Goal: Transaction & Acquisition: Book appointment/travel/reservation

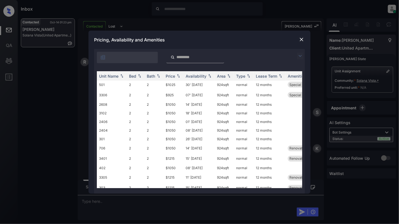
scroll to position [290, 0]
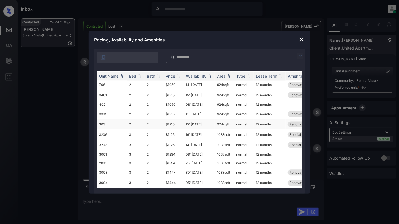
click at [172, 119] on td "$1215" at bounding box center [174, 124] width 20 height 10
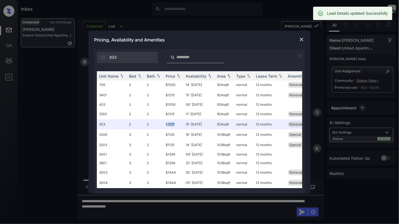
click at [302, 37] on img at bounding box center [302, 40] width 6 height 6
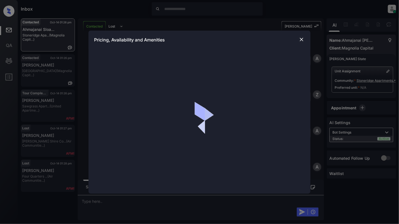
scroll to position [798, 0]
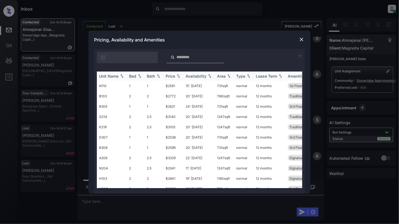
click at [139, 74] on img at bounding box center [140, 76] width 6 height 4
click at [175, 110] on td "$1923" at bounding box center [174, 106] width 20 height 10
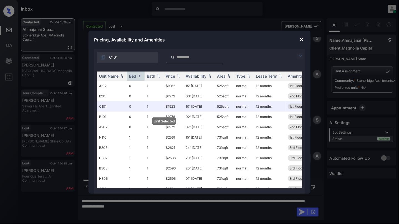
click at [303, 38] on img at bounding box center [302, 40] width 6 height 6
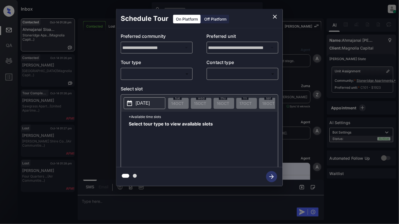
scroll to position [982, 0]
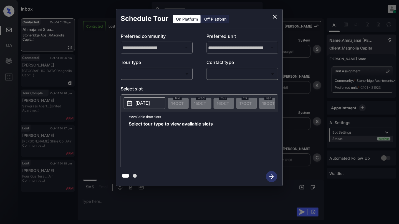
click at [161, 74] on body "Inbox [PERSON_NAME] Online Set yourself offline Set yourself on break Profile S…" at bounding box center [199, 112] width 399 height 224
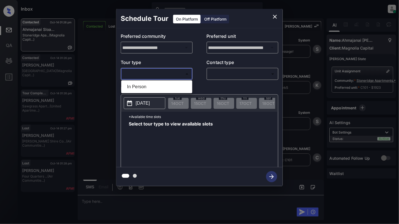
drag, startPoint x: 147, startPoint y: 82, endPoint x: 160, endPoint y: 80, distance: 13.6
click at [146, 82] on li "In Person" at bounding box center [157, 87] width 68 height 10
type input "********"
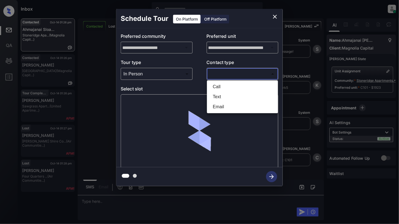
click at [230, 75] on body "Inbox [PERSON_NAME] Online Set yourself offline Set yourself on break Profile S…" at bounding box center [199, 112] width 399 height 224
click at [230, 97] on li "Text" at bounding box center [243, 97] width 68 height 10
type input "****"
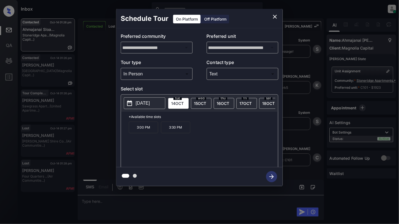
click at [205, 102] on span "15 OCT" at bounding box center [200, 103] width 12 height 5
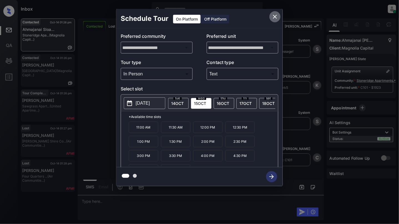
click at [273, 14] on icon "close" at bounding box center [275, 16] width 7 height 7
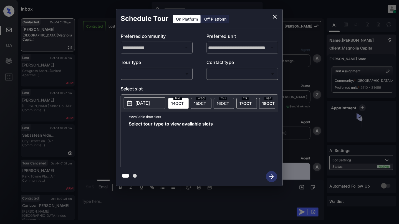
scroll to position [1298, 0]
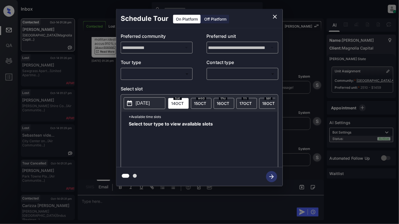
click at [149, 76] on body "Inbox Cynthia Montañez Online Set yourself offline Set yourself on break Profil…" at bounding box center [199, 112] width 399 height 224
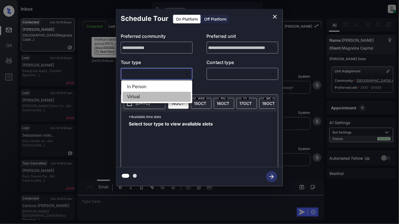
click at [138, 99] on li "Virtual" at bounding box center [157, 97] width 68 height 10
type input "*******"
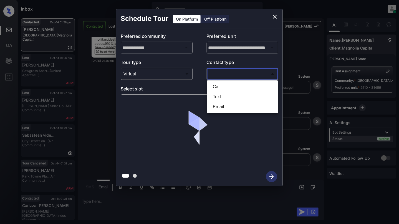
click at [244, 75] on body "Inbox Cynthia Montañez Online Set yourself offline Set yourself on break Profil…" at bounding box center [199, 112] width 399 height 224
click at [225, 97] on li "Text" at bounding box center [243, 97] width 68 height 10
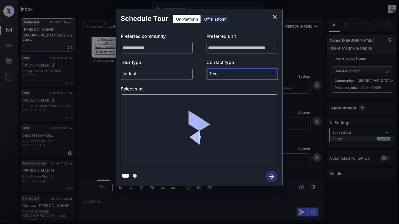
click at [224, 76] on body "Inbox Cynthia Montañez Online Set yourself offline Set yourself on break Profil…" at bounding box center [199, 112] width 399 height 224
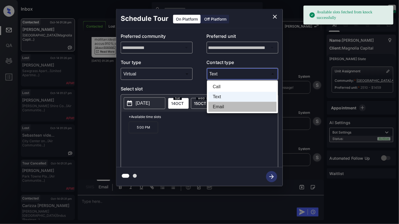
click at [224, 106] on li "Email" at bounding box center [243, 107] width 68 height 10
type input "*****"
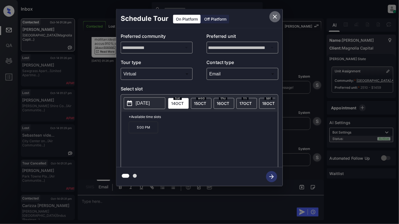
click at [274, 12] on button "close" at bounding box center [275, 16] width 11 height 11
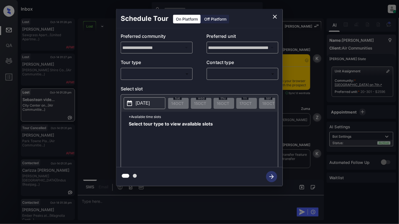
scroll to position [1720, 0]
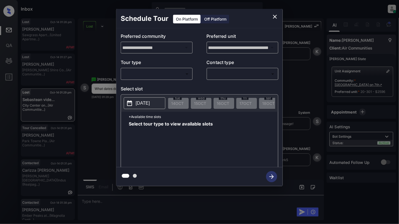
click at [162, 76] on body "Inbox Cynthia Montañez Online Set yourself offline Set yourself on break Profil…" at bounding box center [199, 112] width 399 height 224
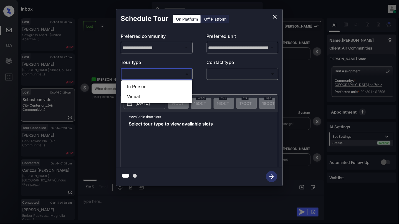
click at [158, 84] on li "In Person" at bounding box center [157, 87] width 68 height 10
type input "********"
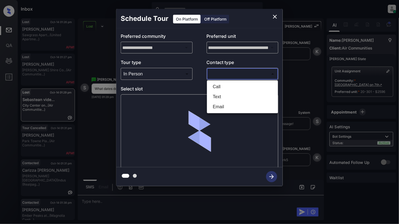
click at [255, 72] on body "Inbox Cynthia Montañez Online Set yourself offline Set yourself on break Profil…" at bounding box center [199, 112] width 399 height 224
click at [227, 96] on li "Text" at bounding box center [243, 97] width 68 height 10
type input "****"
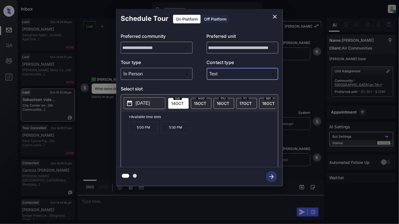
click at [141, 102] on p "[DATE]" at bounding box center [143, 103] width 14 height 7
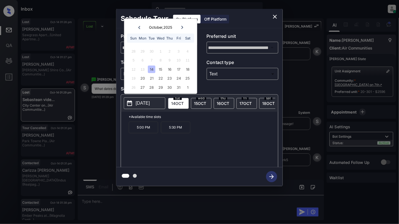
click at [199, 103] on span "15 OCT" at bounding box center [200, 103] width 12 height 5
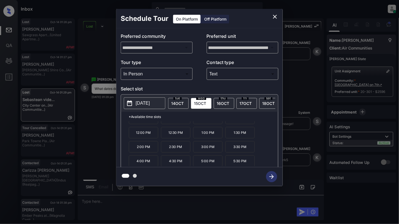
scroll to position [10, 0]
click at [136, 99] on button "2025-10-15" at bounding box center [145, 103] width 42 height 12
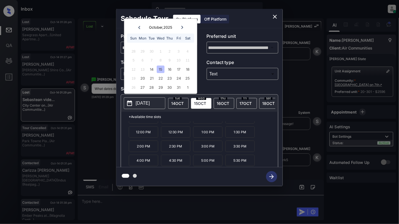
click at [137, 104] on p "[DATE]" at bounding box center [143, 103] width 14 height 7
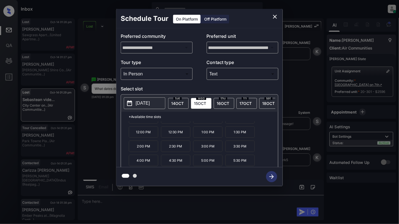
click at [137, 104] on p "[DATE]" at bounding box center [143, 103] width 14 height 7
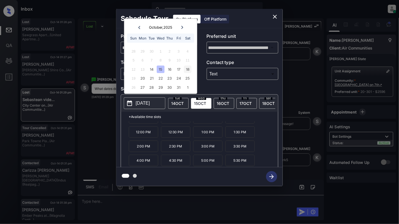
click at [189, 68] on div "18" at bounding box center [187, 68] width 7 height 7
click at [274, 14] on icon "close" at bounding box center [275, 16] width 7 height 7
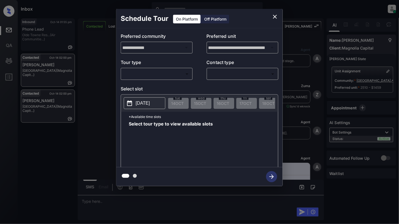
scroll to position [1430, 0]
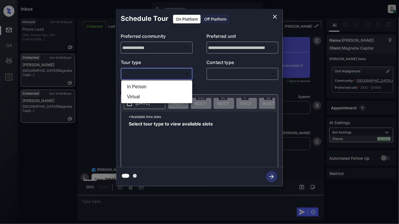
click at [160, 74] on body "Inbox [PERSON_NAME] Online Set yourself offline Set yourself on break Profile S…" at bounding box center [199, 112] width 399 height 224
click at [153, 94] on li "Virtual" at bounding box center [157, 97] width 68 height 10
type input "*******"
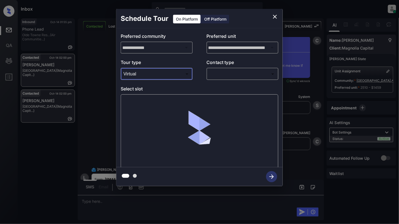
click at [245, 76] on body "Inbox [PERSON_NAME] Online Set yourself offline Set yourself on break Profile S…" at bounding box center [199, 112] width 399 height 224
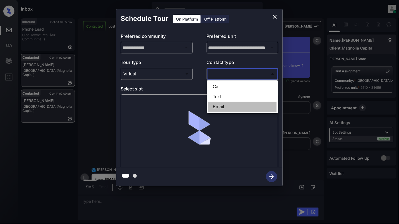
click at [219, 105] on li "Email" at bounding box center [243, 107] width 68 height 10
type input "*****"
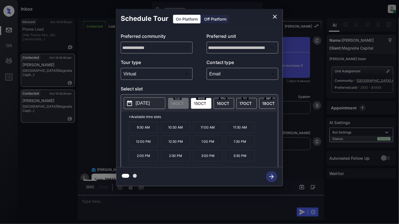
click at [150, 104] on p "[DATE]" at bounding box center [143, 103] width 14 height 7
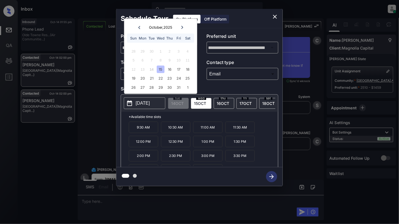
click at [237, 91] on p "Select slot" at bounding box center [200, 89] width 158 height 9
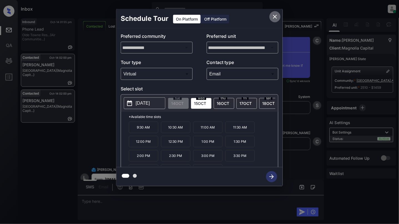
click at [274, 17] on icon "close" at bounding box center [275, 17] width 4 height 4
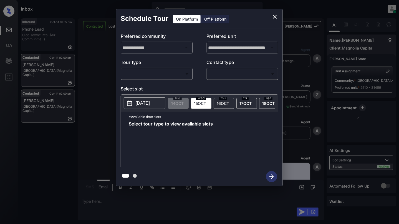
scroll to position [1949, 0]
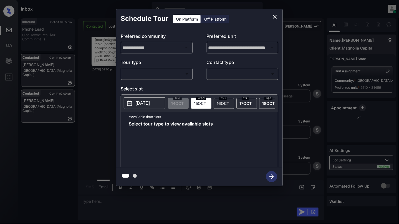
click at [149, 69] on body "Inbox [PERSON_NAME] Online Set yourself offline Set yourself on break Profile S…" at bounding box center [199, 112] width 399 height 224
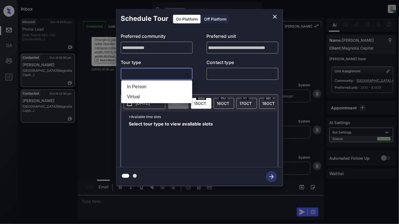
click at [144, 95] on li "Virtual" at bounding box center [157, 97] width 68 height 10
type input "*******"
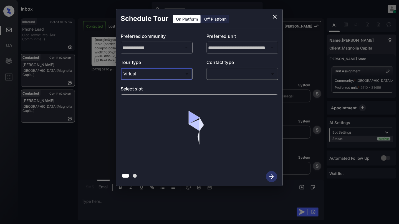
click at [222, 73] on body "Inbox [PERSON_NAME] Online Set yourself offline Set yourself on break Profile S…" at bounding box center [199, 112] width 399 height 224
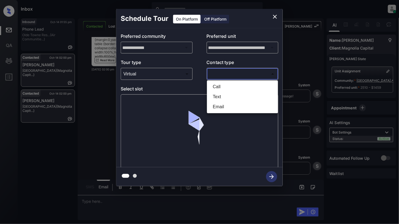
click at [223, 106] on li "Email" at bounding box center [243, 107] width 68 height 10
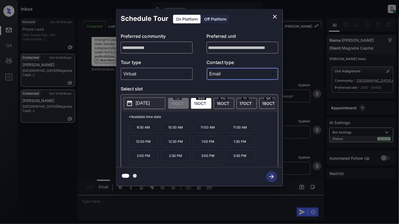
type input "*****"
click at [274, 15] on icon "close" at bounding box center [275, 16] width 7 height 7
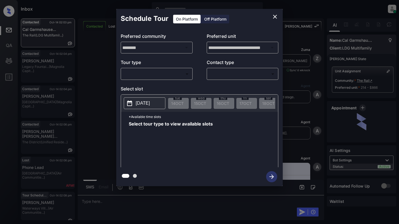
click at [151, 73] on body "Inbox [PERSON_NAME] Online Set yourself offline Set yourself on break Profile S…" at bounding box center [199, 112] width 399 height 224
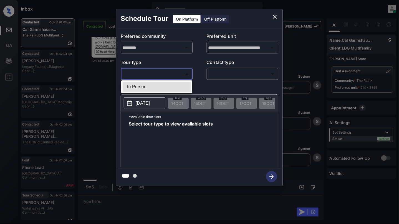
click at [149, 85] on li "In Person" at bounding box center [157, 87] width 68 height 10
type input "********"
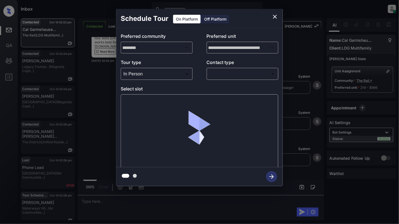
click at [232, 67] on p "Contact type" at bounding box center [243, 63] width 72 height 9
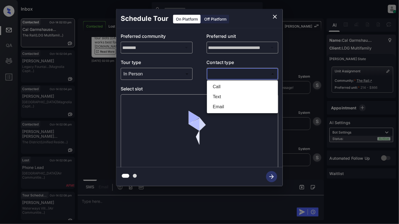
click at [233, 72] on body "Inbox Cynthia Montañez Online Set yourself offline Set yourself on break Profil…" at bounding box center [199, 112] width 399 height 224
click at [226, 102] on li "Email" at bounding box center [243, 107] width 68 height 10
type input "*****"
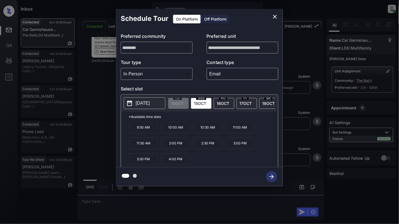
click at [251, 132] on p "11:00 AM" at bounding box center [239, 127] width 29 height 12
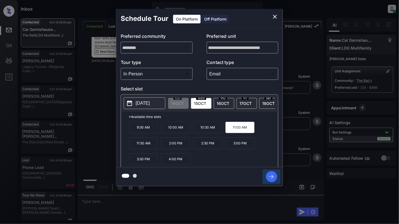
click at [274, 179] on icon "button" at bounding box center [271, 176] width 11 height 11
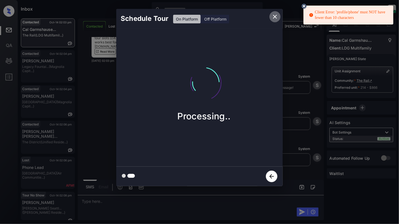
click at [275, 19] on icon "close" at bounding box center [275, 16] width 7 height 7
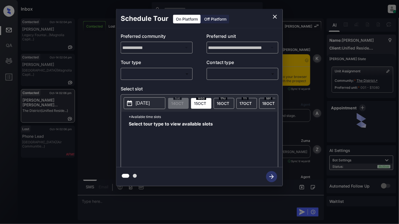
scroll to position [442, 0]
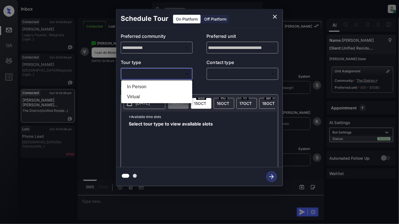
click at [147, 76] on body "Inbox [PERSON_NAME] Online Set yourself offline Set yourself on break Profile S…" at bounding box center [199, 112] width 399 height 224
click at [142, 85] on li "In Person" at bounding box center [157, 87] width 68 height 10
type input "********"
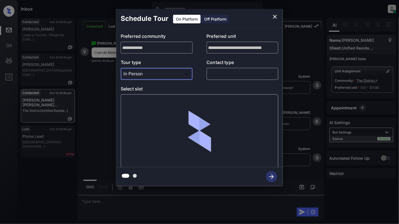
click at [241, 77] on body "Inbox [PERSON_NAME] Online Set yourself offline Set yourself on break Profile S…" at bounding box center [199, 112] width 399 height 224
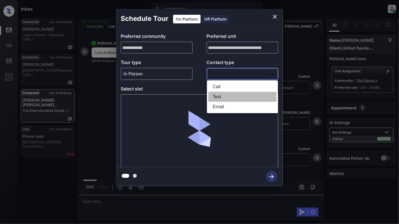
click at [217, 96] on li "Text" at bounding box center [243, 97] width 68 height 10
type input "****"
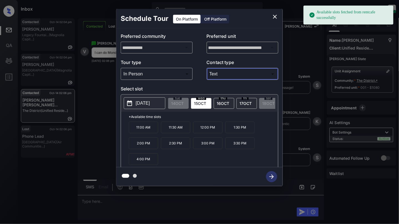
click at [139, 102] on p "[DATE]" at bounding box center [143, 103] width 14 height 7
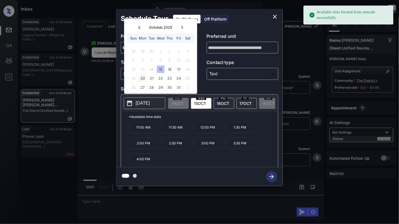
click at [143, 75] on div "20" at bounding box center [142, 77] width 7 height 7
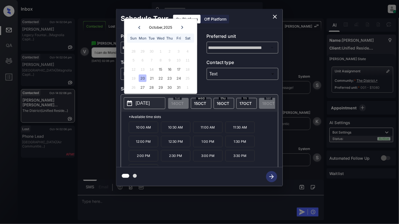
click at [273, 14] on icon "close" at bounding box center [275, 16] width 7 height 7
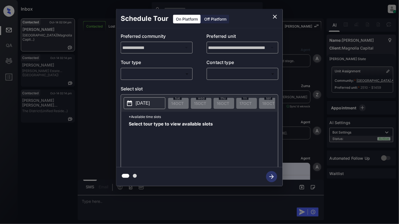
scroll to position [2199, 0]
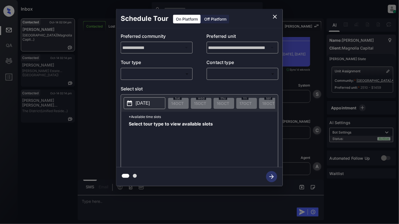
click at [147, 76] on body "Inbox Cynthia Montañez Online Set yourself offline Set yourself on break Profil…" at bounding box center [199, 112] width 399 height 224
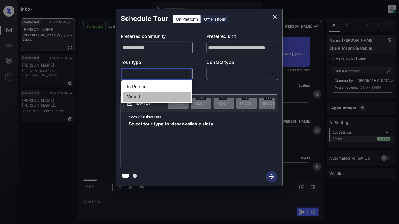
click at [158, 98] on li "Virtual" at bounding box center [157, 97] width 68 height 10
type input "*******"
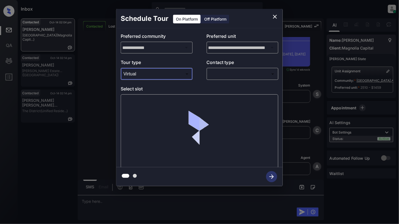
click at [247, 74] on body "Inbox Cynthia Montañez Online Set yourself offline Set yourself on break Profil…" at bounding box center [199, 112] width 399 height 224
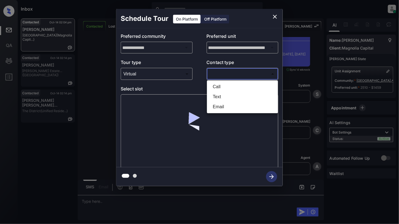
click at [222, 106] on li "Email" at bounding box center [243, 107] width 68 height 10
type input "*****"
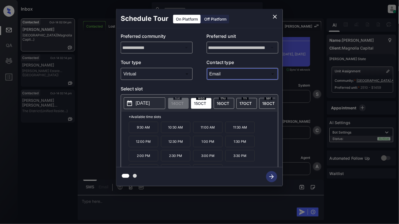
click at [184, 133] on p "10:30 AM" at bounding box center [175, 126] width 29 height 11
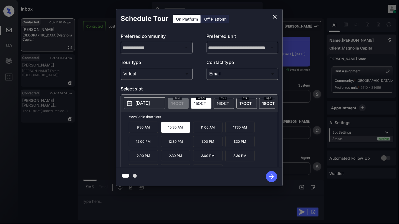
click at [270, 174] on icon "button" at bounding box center [271, 176] width 11 height 11
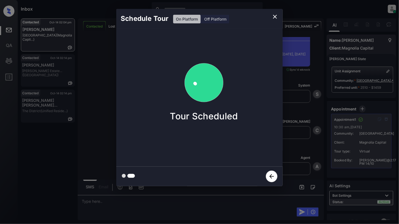
click at [278, 16] on icon "close" at bounding box center [275, 16] width 7 height 7
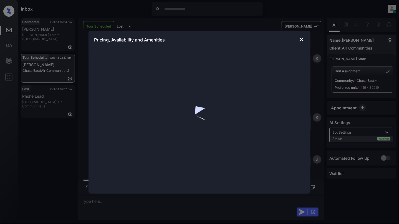
scroll to position [1021, 0]
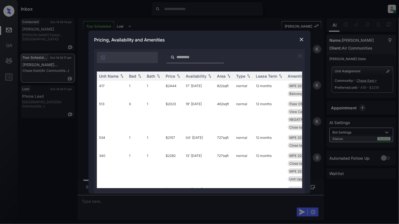
click at [193, 57] on input "search" at bounding box center [199, 57] width 46 height 5
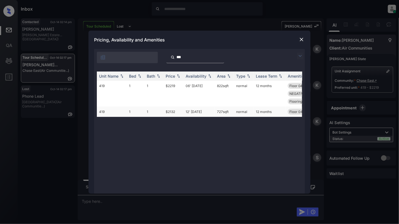
type input "***"
click at [126, 113] on td "419" at bounding box center [112, 111] width 30 height 10
drag, startPoint x: 102, startPoint y: 77, endPoint x: 102, endPoint y: 82, distance: 5.0
click at [102, 81] on table "Unit Name Bed Bath Price Availability Area Type Lease Term Amenities 419 1 1 $2…" at bounding box center [242, 93] width 290 height 45
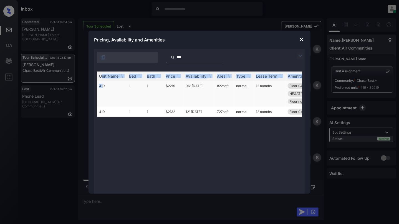
click at [102, 88] on td "419" at bounding box center [112, 94] width 30 height 26
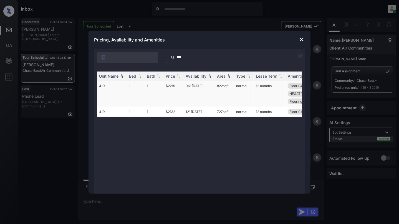
click at [111, 86] on td "419" at bounding box center [112, 94] width 30 height 26
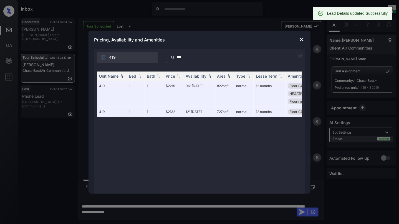
click at [300, 40] on img at bounding box center [302, 40] width 6 height 6
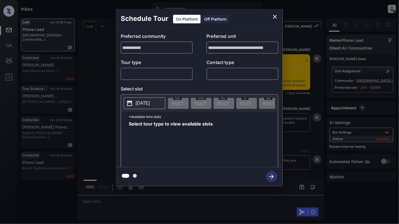
scroll to position [3376, 0]
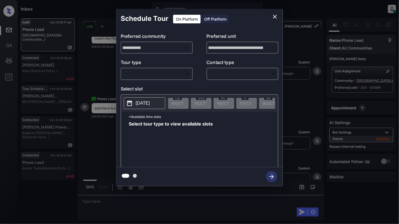
click at [172, 72] on body "Inbox Cynthia Montañez Online Set yourself offline Set yourself on break Profil…" at bounding box center [199, 112] width 399 height 224
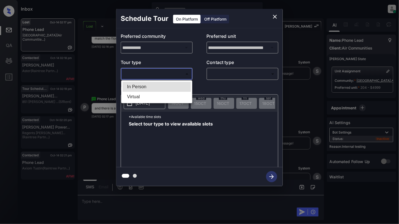
click at [275, 16] on div at bounding box center [199, 112] width 399 height 224
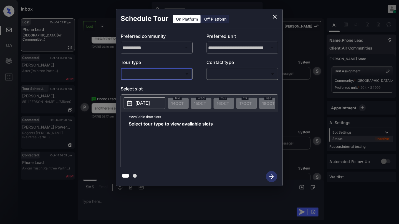
click at [275, 19] on icon "close" at bounding box center [275, 16] width 7 height 7
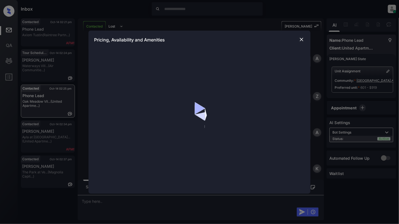
scroll to position [686, 0]
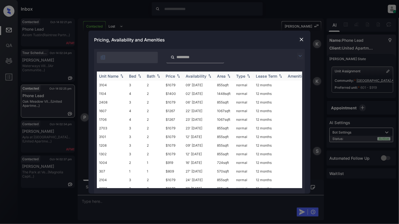
click at [140, 76] on img at bounding box center [140, 76] width 6 height 4
click at [141, 76] on img at bounding box center [140, 76] width 6 height 4
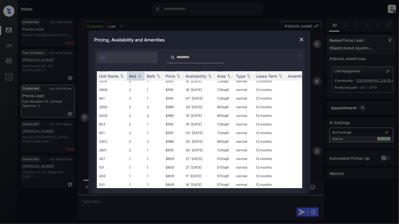
scroll to position [497, 0]
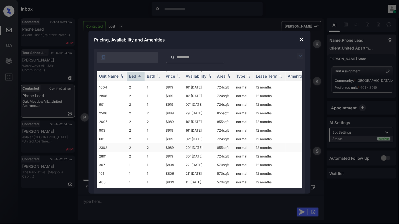
click at [152, 143] on td "2" at bounding box center [154, 147] width 19 height 9
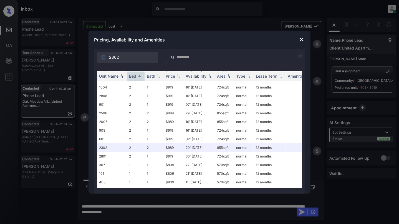
click at [299, 40] on img at bounding box center [302, 40] width 6 height 6
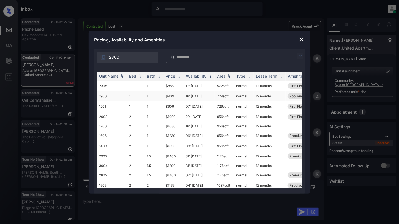
scroll to position [4300, 0]
click at [303, 38] on img at bounding box center [302, 40] width 6 height 6
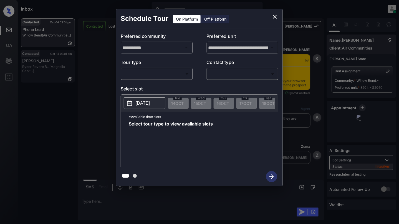
scroll to position [1758, 0]
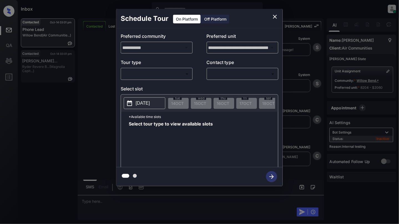
click at [145, 75] on body "Inbox [PERSON_NAME] Online Set yourself offline Set yourself on break Profile S…" at bounding box center [199, 112] width 399 height 224
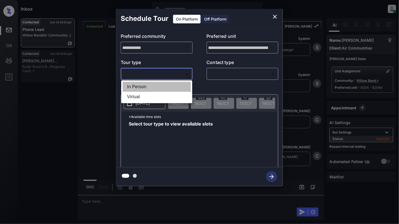
click at [146, 86] on li "In Person" at bounding box center [157, 87] width 68 height 10
type input "********"
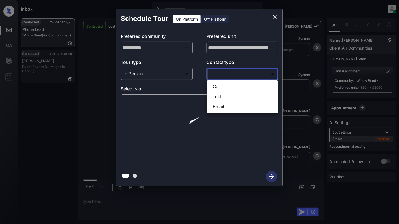
click at [249, 76] on body "Inbox [PERSON_NAME] Online Set yourself offline Set yourself on break Profile S…" at bounding box center [199, 112] width 399 height 224
click at [248, 99] on li "Text" at bounding box center [243, 97] width 68 height 10
type input "****"
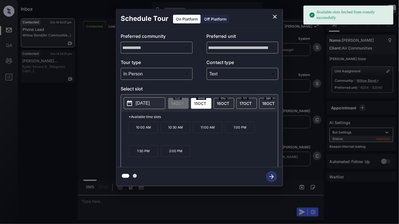
click at [150, 106] on p "2025-10-15" at bounding box center [143, 103] width 14 height 7
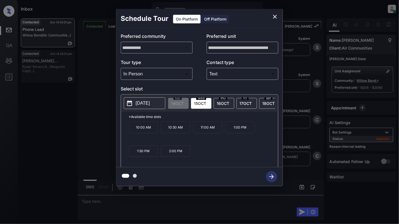
click at [227, 147] on div "10:00 AM 10:30 AM 11:00 AM 1:00 PM 1:30 PM 2:00 PM" at bounding box center [203, 143] width 149 height 44
click at [180, 154] on p "2:00 PM" at bounding box center [175, 151] width 29 height 12
click at [273, 177] on icon "button" at bounding box center [272, 176] width 4 height 4
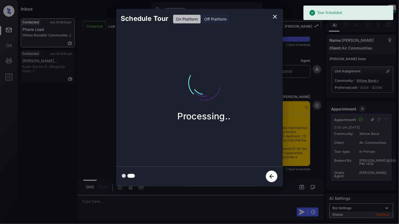
scroll to position [2062, 0]
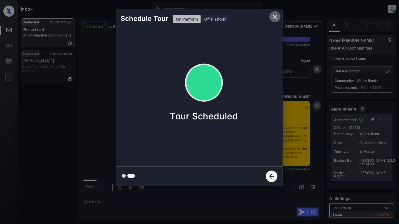
click at [275, 18] on icon "close" at bounding box center [275, 16] width 7 height 7
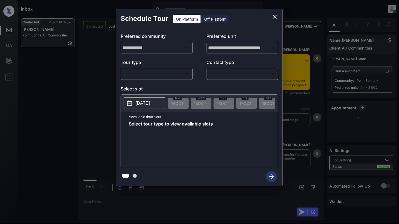
scroll to position [1028, 0]
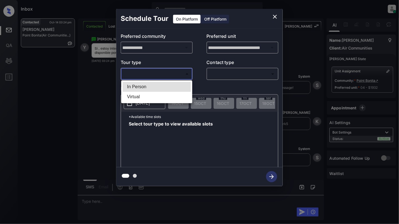
click at [146, 72] on body "Inbox [PERSON_NAME] Online Set yourself offline Set yourself on break Profile S…" at bounding box center [199, 112] width 399 height 224
click at [144, 86] on li "In Person" at bounding box center [157, 87] width 68 height 10
type input "********"
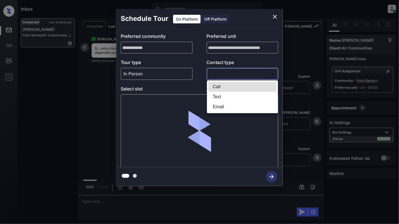
click at [245, 77] on body "Inbox [PERSON_NAME] Online Set yourself offline Set yourself on break Profile S…" at bounding box center [199, 112] width 399 height 224
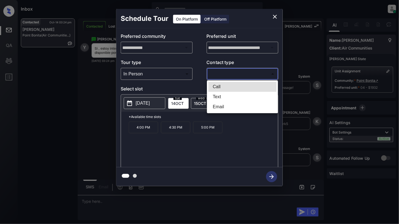
click at [238, 97] on li "Text" at bounding box center [243, 97] width 68 height 10
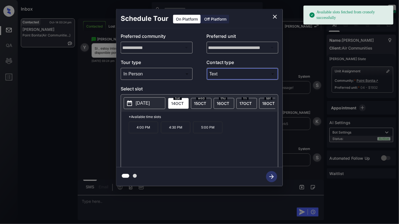
type input "****"
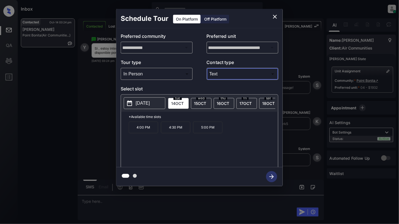
click at [274, 17] on icon "close" at bounding box center [275, 16] width 7 height 7
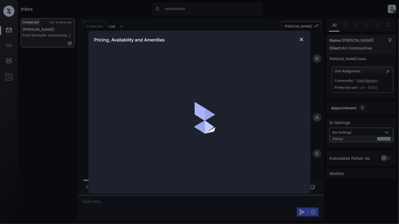
scroll to position [1028, 0]
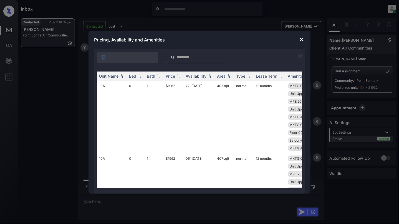
click at [301, 40] on img at bounding box center [302, 40] width 6 height 6
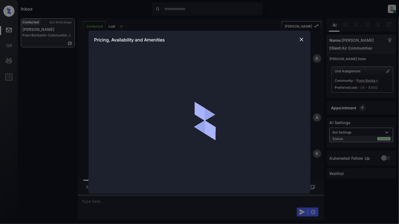
scroll to position [1028, 0]
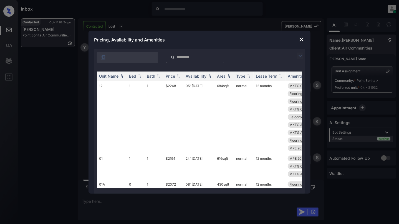
click at [189, 58] on input "search" at bounding box center [199, 57] width 46 height 5
click at [178, 115] on td "$2248" at bounding box center [174, 117] width 20 height 72
click at [229, 77] on img at bounding box center [229, 76] width 6 height 4
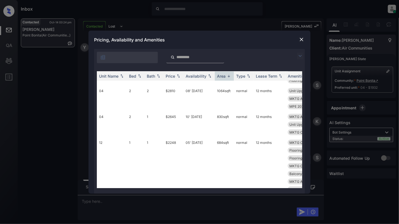
scroll to position [111, 0]
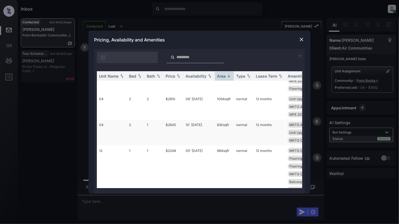
click at [101, 128] on td "04" at bounding box center [112, 132] width 30 height 26
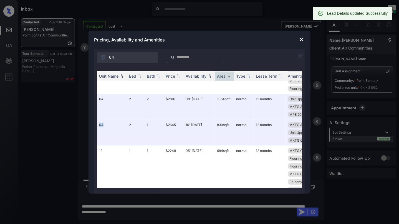
click at [300, 38] on img at bounding box center [302, 40] width 6 height 6
